Goal: Transaction & Acquisition: Purchase product/service

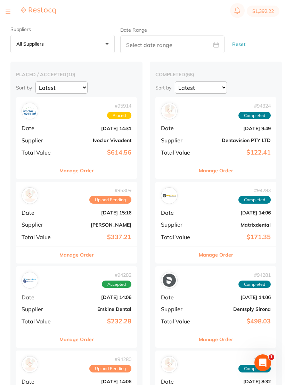
click at [8, 11] on button at bounding box center [8, 11] width 5 height 1
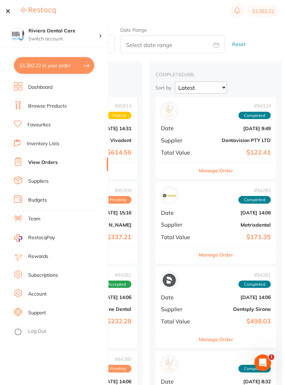
click at [40, 104] on link "Browse Products" at bounding box center [47, 106] width 39 height 7
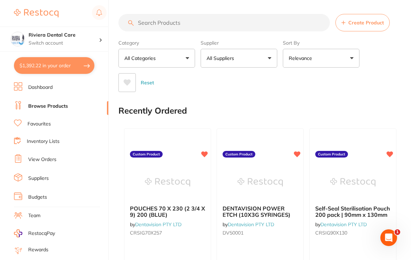
click at [146, 20] on input "search" at bounding box center [223, 22] width 211 height 17
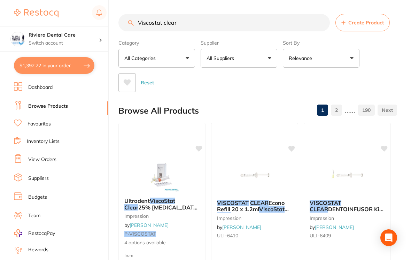
type input "Viscostat clear"
click at [285, 65] on div "Category All Categories All Categories 3D Printing anaesthetic articulating bur…" at bounding box center [257, 64] width 278 height 55
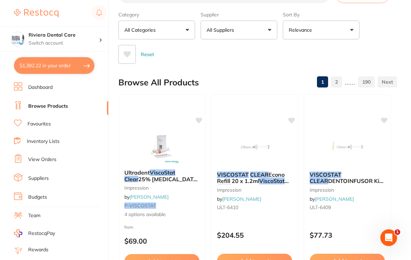
scroll to position [24, 0]
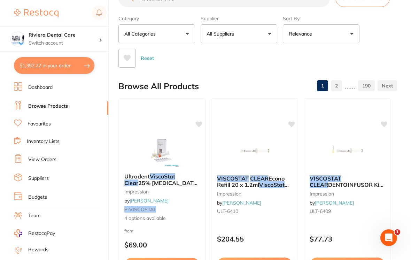
click at [180, 149] on img at bounding box center [161, 150] width 45 height 35
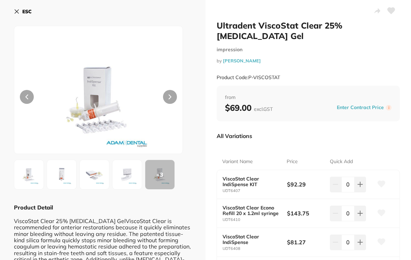
click at [11, 10] on div "ESC + 3 Product Detail ViscoStat Clear 25% [MEDICAL_DATA] GelViscoStat Clear is…" at bounding box center [102, 204] width 205 height 408
click at [18, 6] on button "ESC" at bounding box center [23, 12] width 18 height 12
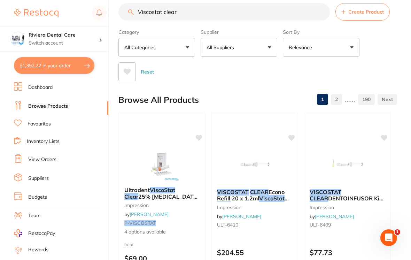
click at [262, 163] on img at bounding box center [254, 165] width 45 height 35
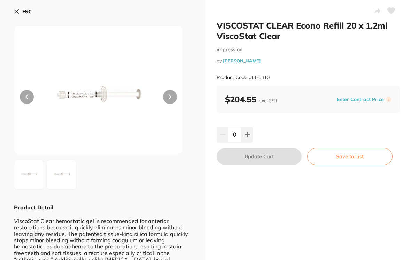
click at [11, 15] on div "ESC Product Detail ViscoStat Clear hemostatic gel is recommended for anterior r…" at bounding box center [102, 153] width 205 height 306
click at [18, 12] on icon at bounding box center [17, 12] width 6 height 6
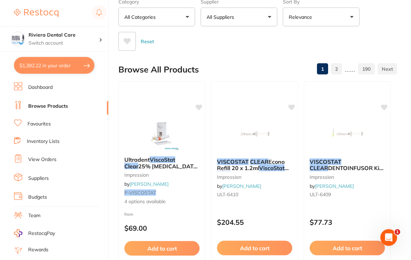
scroll to position [42, 0]
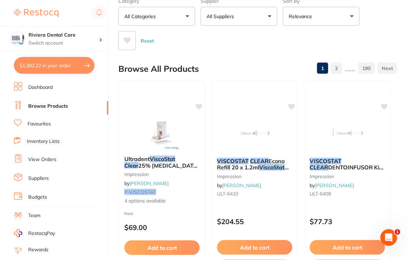
click at [285, 132] on img at bounding box center [346, 134] width 45 height 35
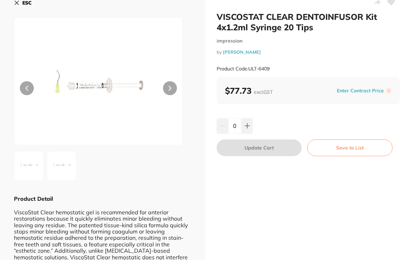
scroll to position [6, 0]
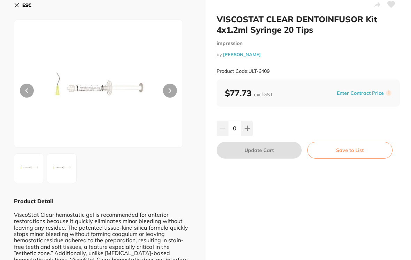
click at [285, 6] on icon at bounding box center [391, 4] width 8 height 7
click at [285, 144] on button "Save to List" at bounding box center [349, 150] width 85 height 17
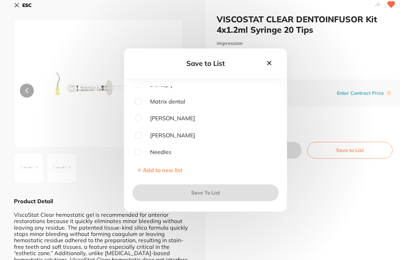
scroll to position [73, 0]
click at [139, 137] on input "checkbox" at bounding box center [138, 134] width 6 height 6
checkbox input "true"
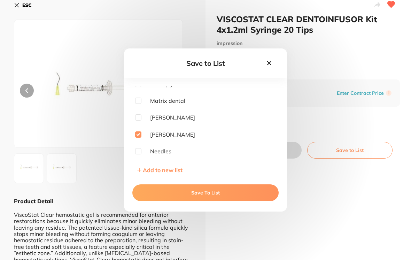
click at [204, 195] on button "Save To List" at bounding box center [205, 192] width 146 height 17
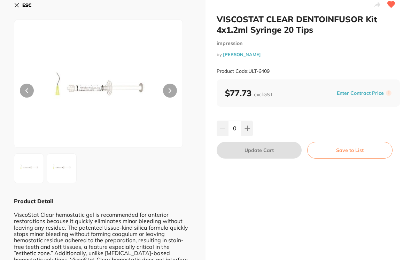
click at [245, 123] on button at bounding box center [246, 127] width 11 height 15
type input "1"
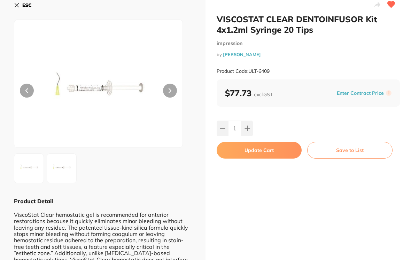
click at [264, 147] on button "Update Cart" at bounding box center [258, 150] width 85 height 17
